Goal: Information Seeking & Learning: Understand process/instructions

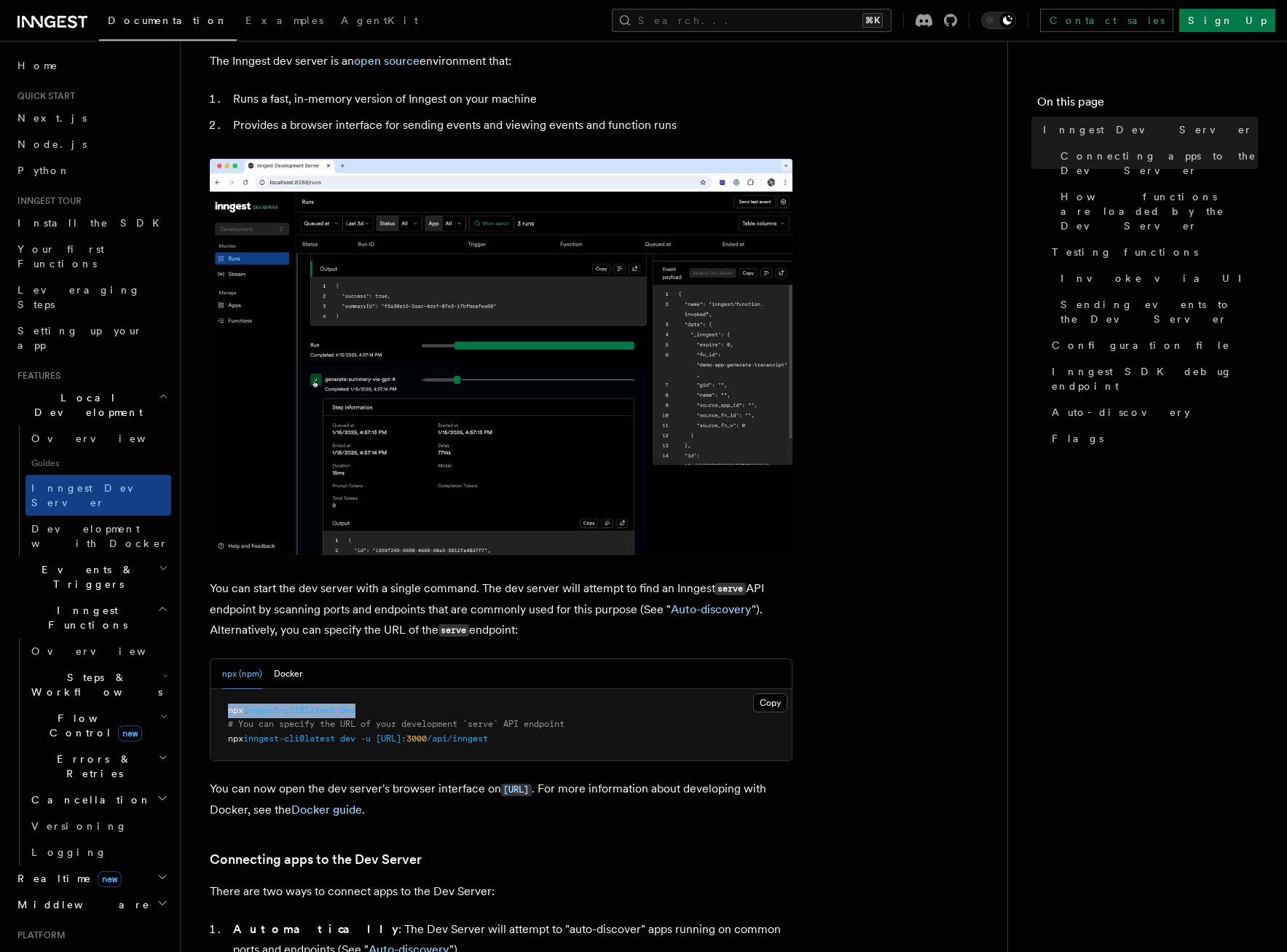
click at [59, 671] on span "Steps & Workflows" at bounding box center [94, 685] width 137 height 29
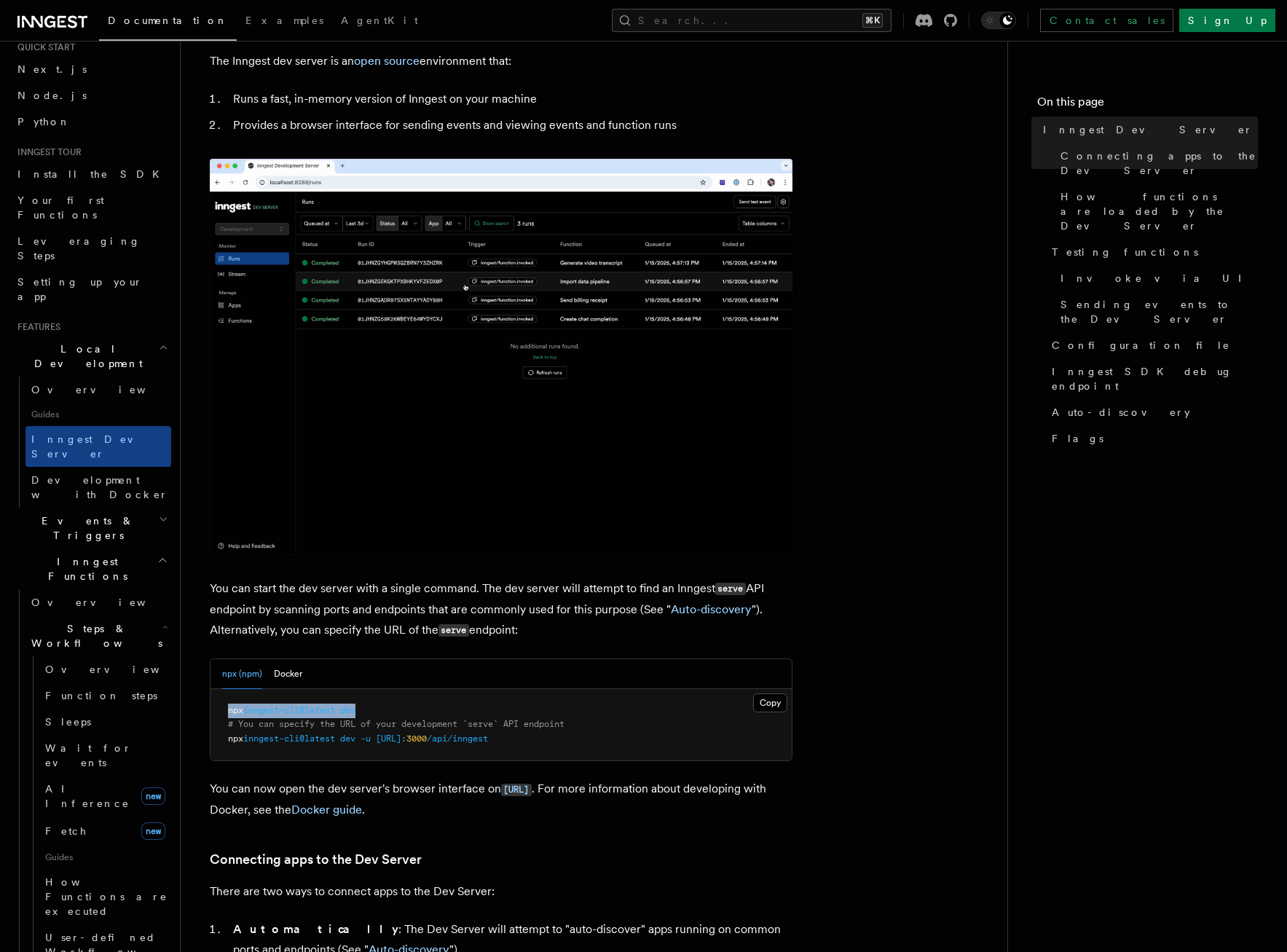
scroll to position [50, 0]
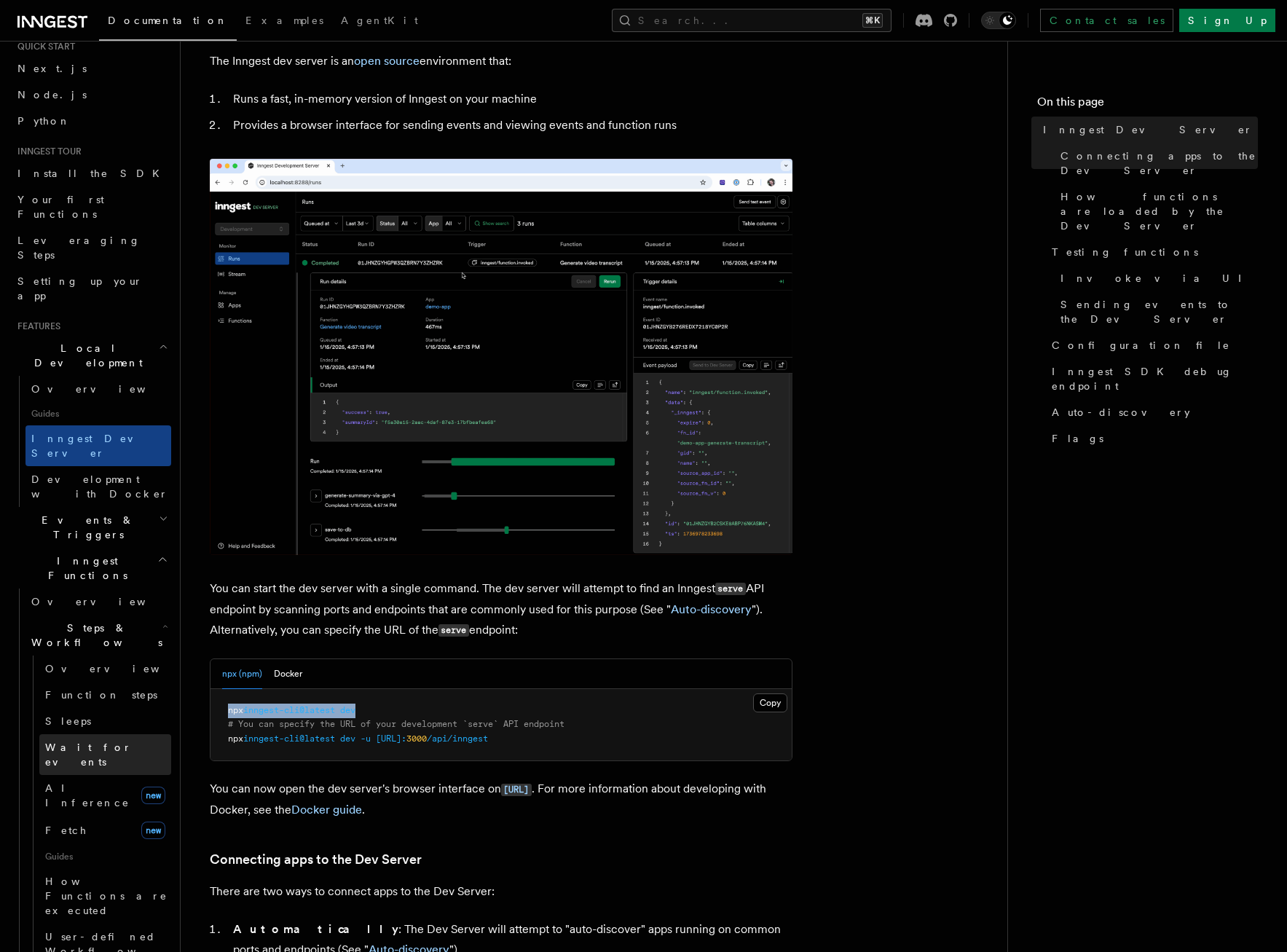
click at [100, 734] on link "Wait for events" at bounding box center [105, 754] width 132 height 41
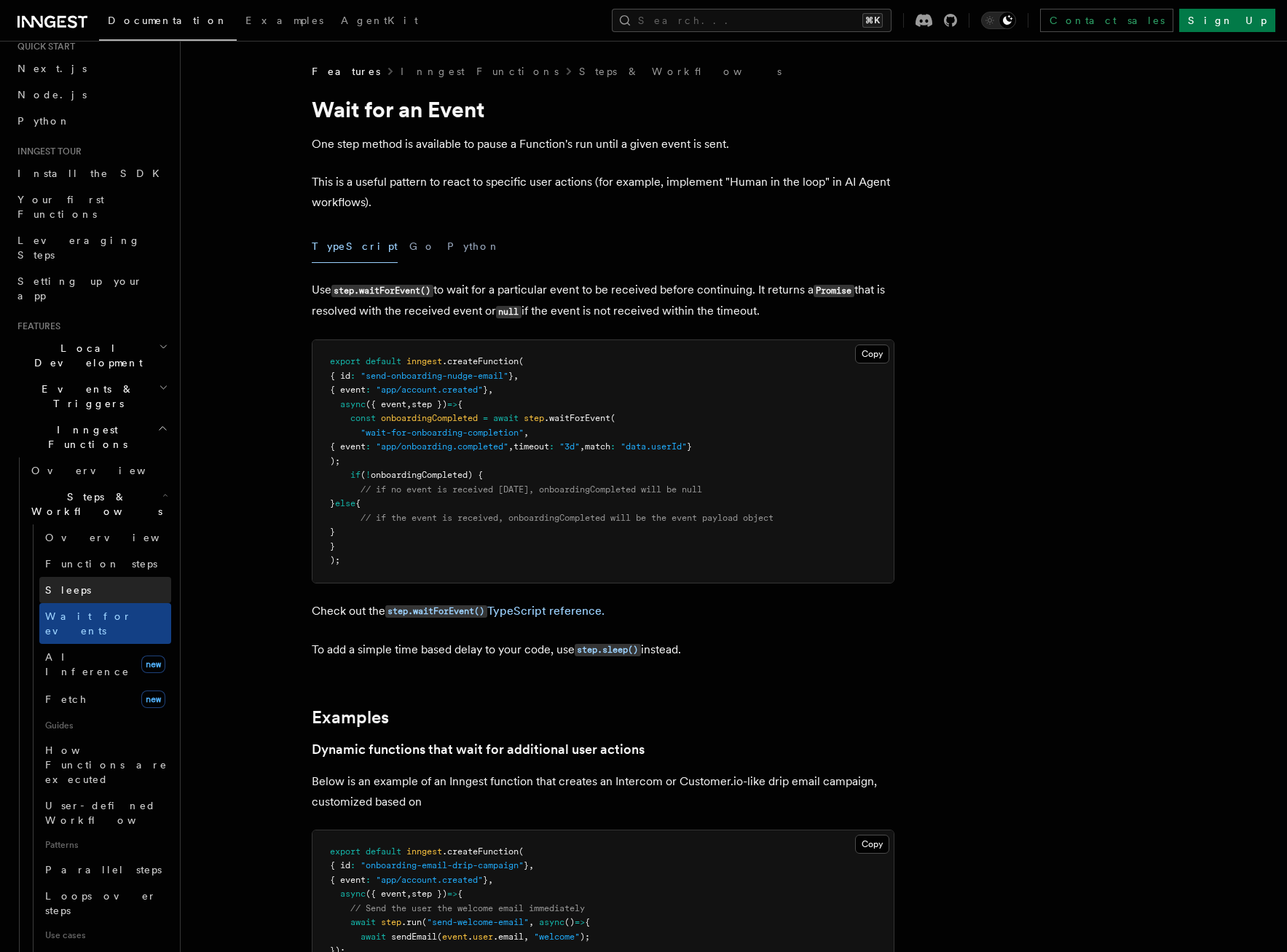
click at [83, 577] on link "Sleeps" at bounding box center [105, 590] width 132 height 26
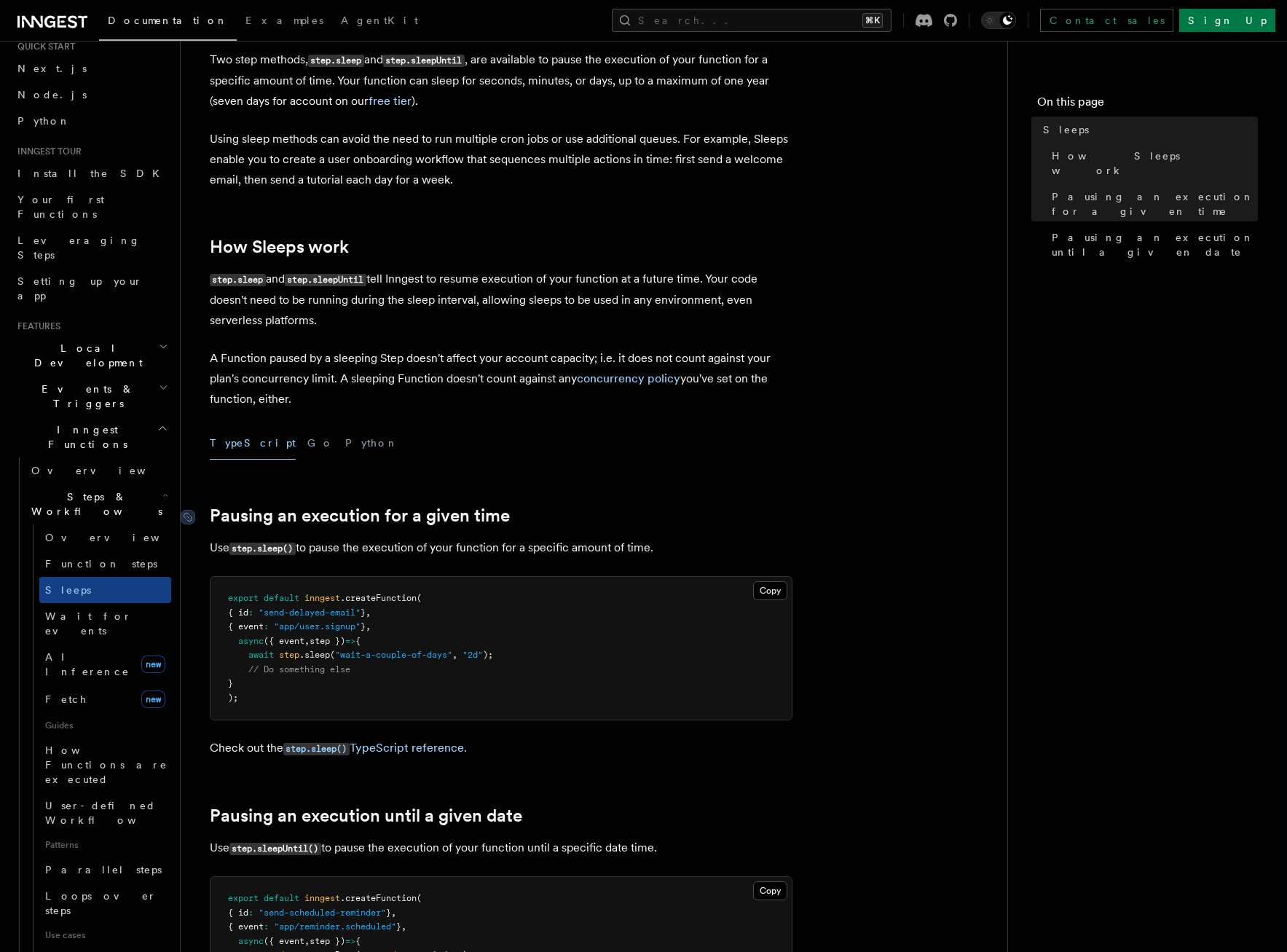
scroll to position [86, 0]
click at [75, 611] on span "Wait for events" at bounding box center [88, 624] width 87 height 26
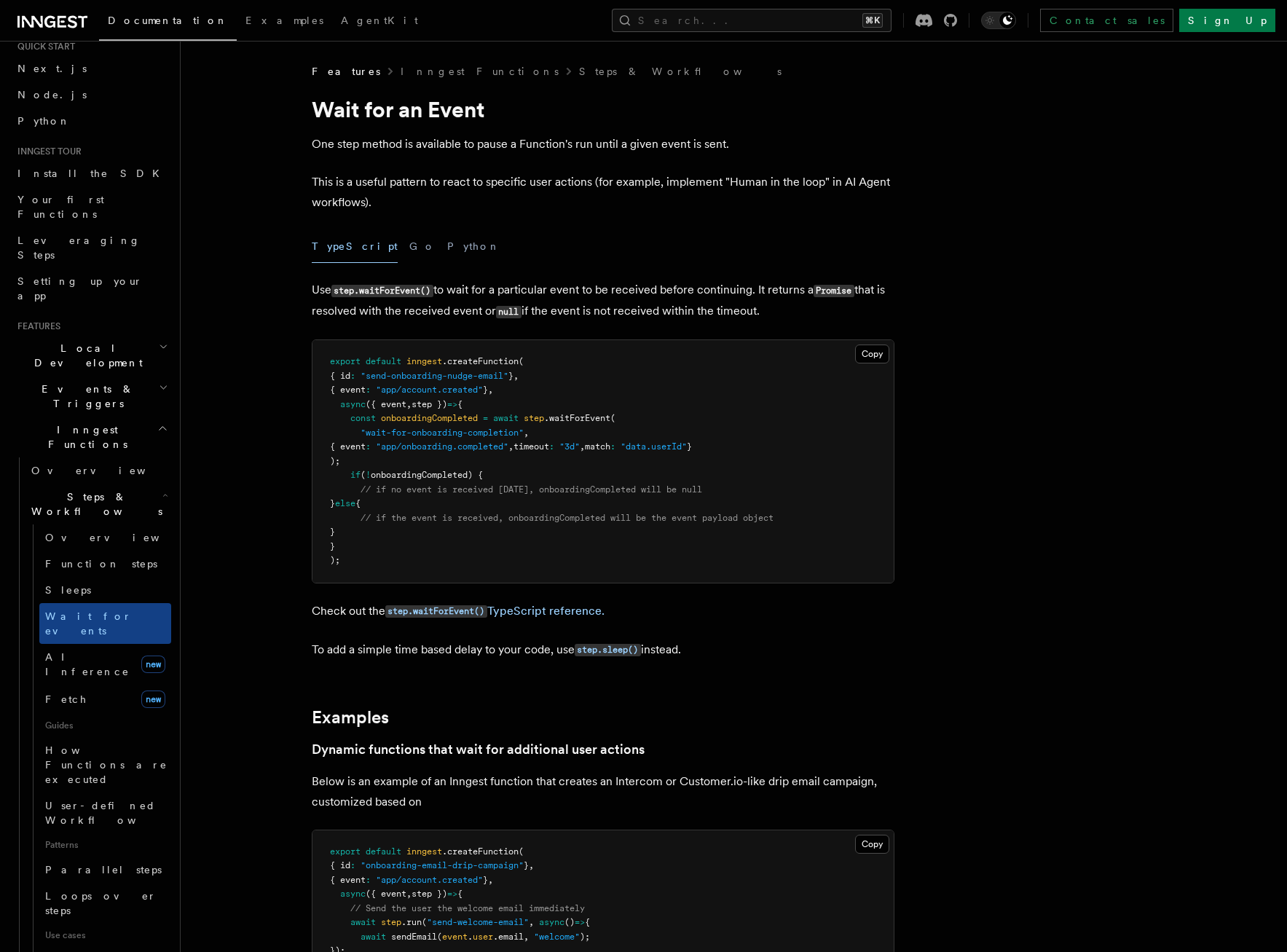
click at [646, 488] on span "// if no event is received [DATE], onboardingCompleted will be null" at bounding box center [531, 490] width 341 height 10
click at [58, 585] on span "Sleeps" at bounding box center [68, 591] width 46 height 12
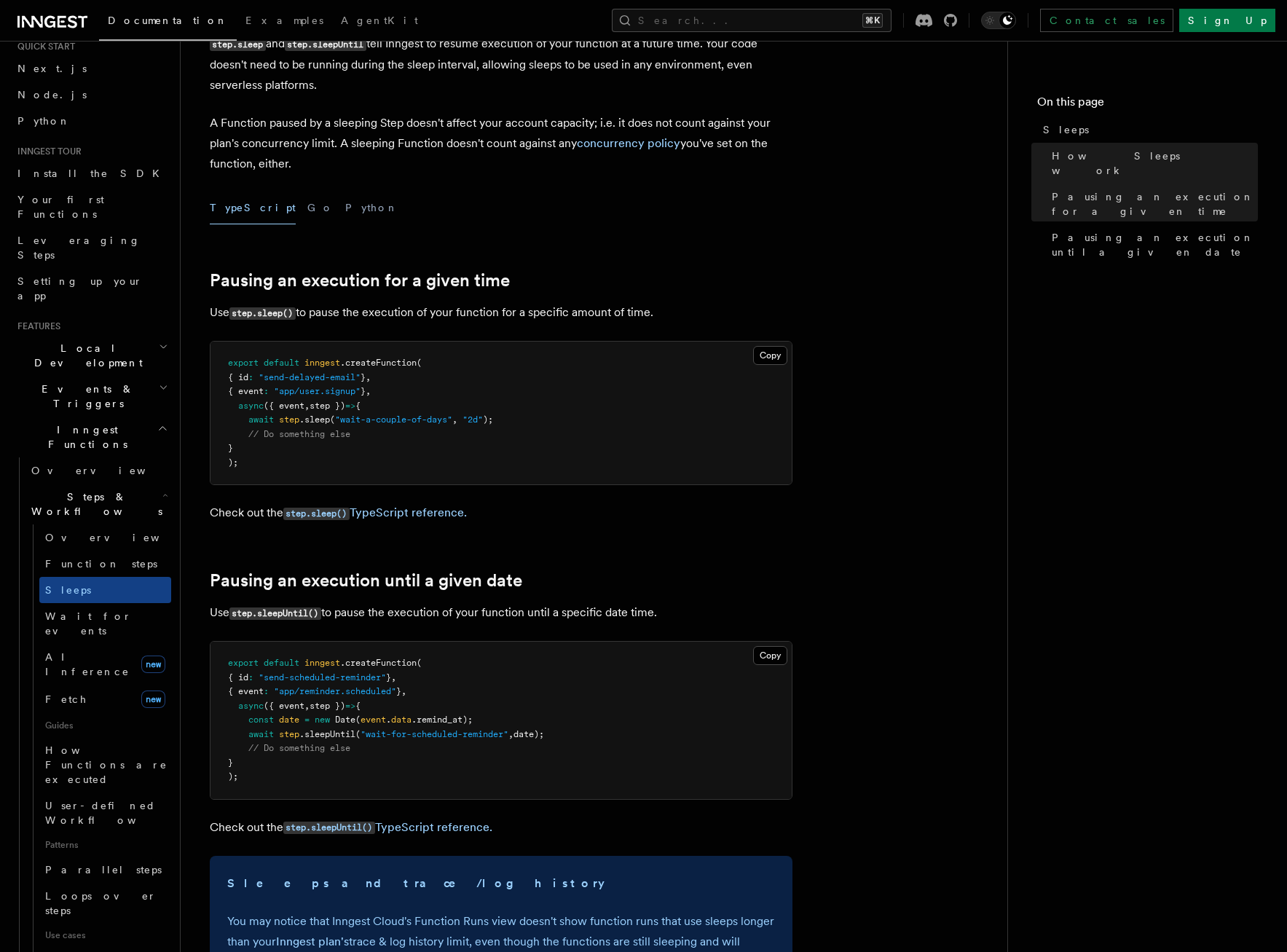
scroll to position [322, 0]
